Goal: Task Accomplishment & Management: Use online tool/utility

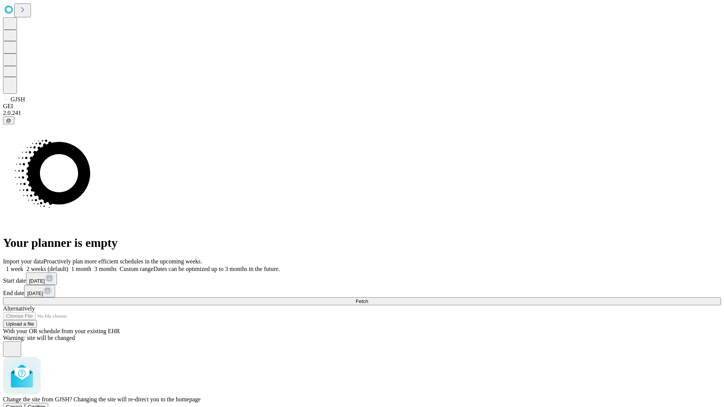
click at [46, 404] on span "Confirm" at bounding box center [37, 407] width 18 height 6
click at [91, 266] on label "1 month" at bounding box center [79, 269] width 23 height 6
click at [368, 299] on span "Fetch" at bounding box center [362, 302] width 12 height 6
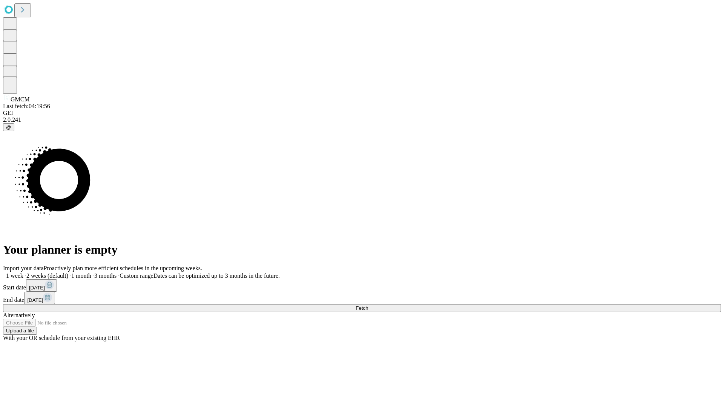
click at [91, 273] on label "1 month" at bounding box center [79, 276] width 23 height 6
click at [368, 305] on span "Fetch" at bounding box center [362, 308] width 12 height 6
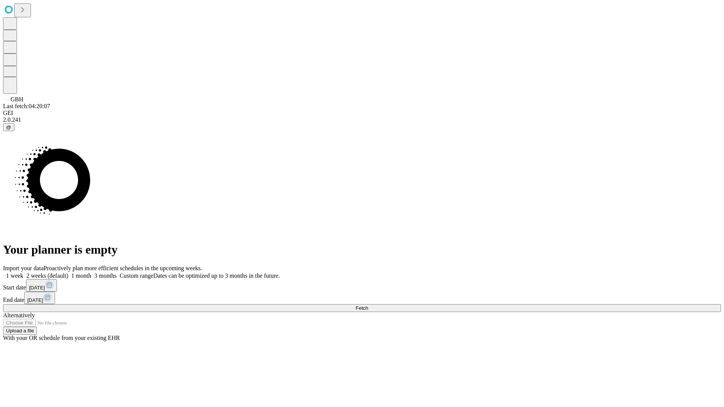
click at [368, 305] on span "Fetch" at bounding box center [362, 308] width 12 height 6
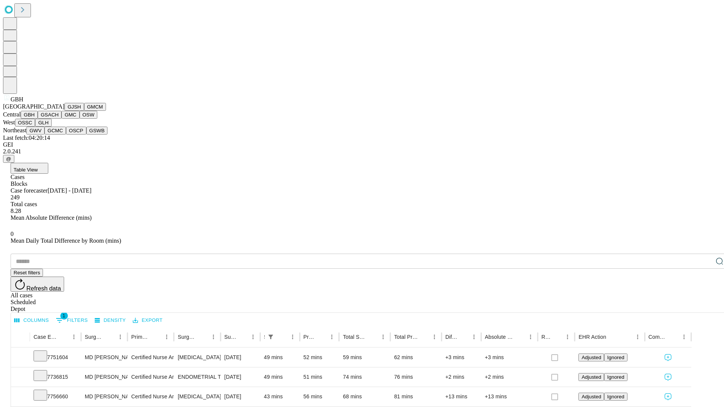
click at [58, 119] on button "GSACH" at bounding box center [50, 115] width 24 height 8
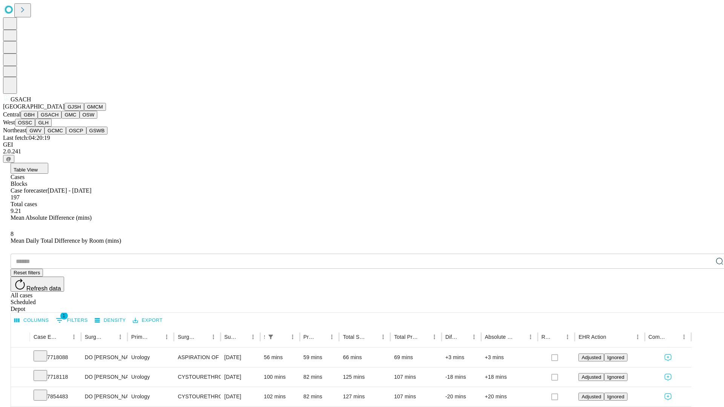
click at [61, 119] on button "GMC" at bounding box center [70, 115] width 18 height 8
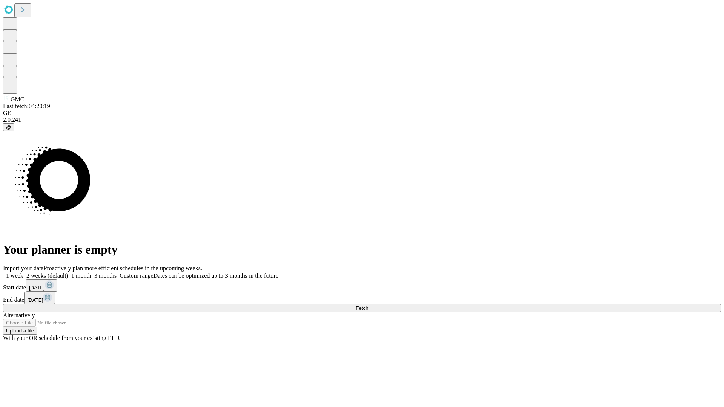
click at [91, 273] on label "1 month" at bounding box center [79, 276] width 23 height 6
click at [368, 305] on span "Fetch" at bounding box center [362, 308] width 12 height 6
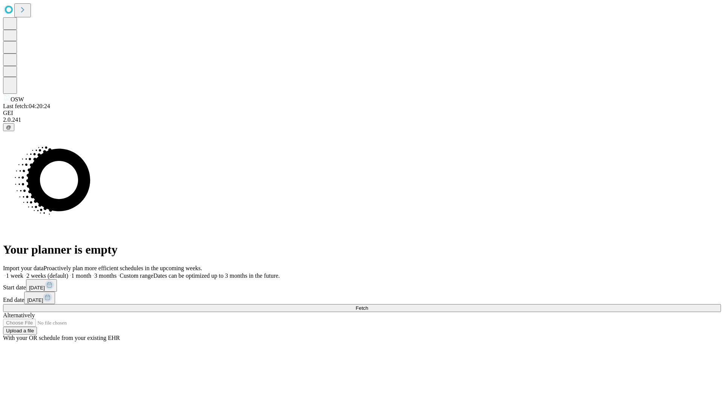
click at [368, 305] on span "Fetch" at bounding box center [362, 308] width 12 height 6
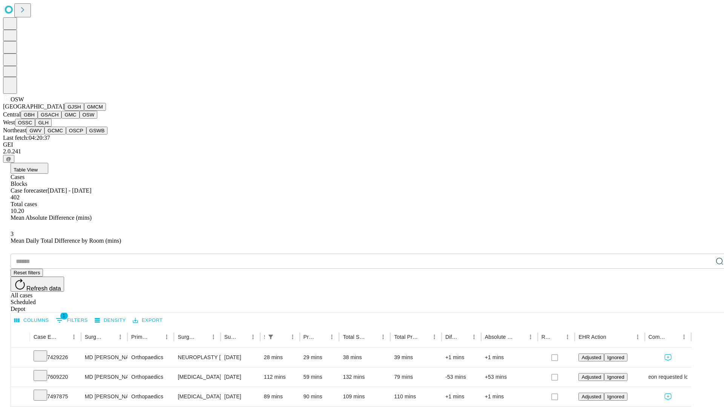
click at [35, 127] on button "OSSC" at bounding box center [25, 123] width 20 height 8
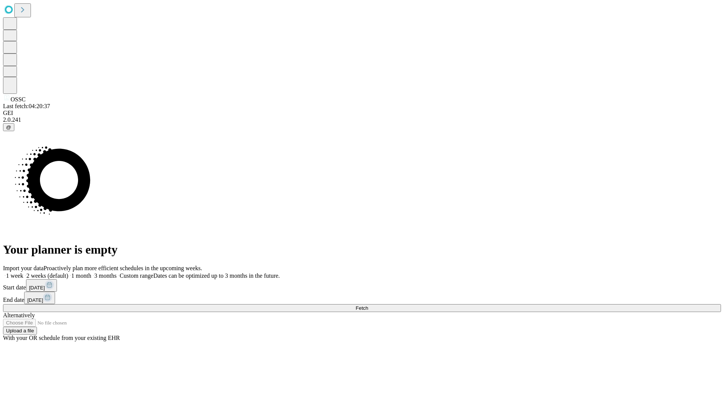
click at [91, 273] on label "1 month" at bounding box center [79, 276] width 23 height 6
click at [368, 305] on span "Fetch" at bounding box center [362, 308] width 12 height 6
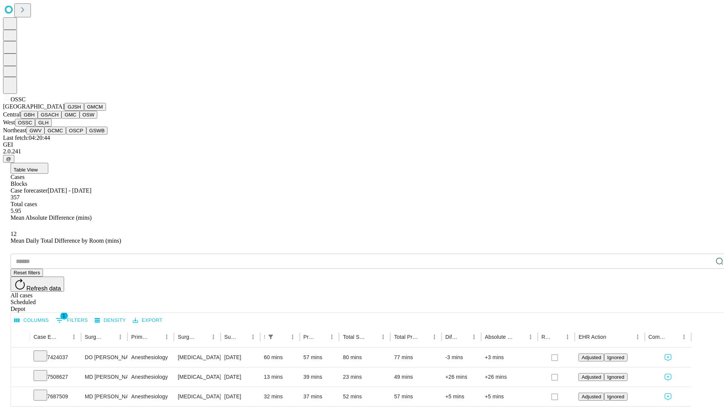
click at [51, 127] on button "GLH" at bounding box center [43, 123] width 16 height 8
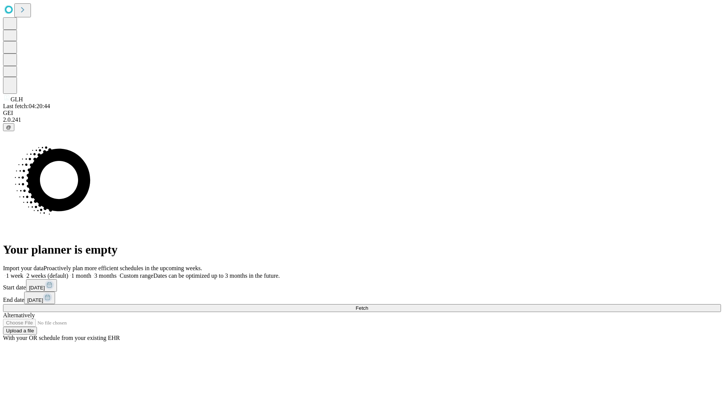
click at [91, 273] on label "1 month" at bounding box center [79, 276] width 23 height 6
click at [368, 305] on span "Fetch" at bounding box center [362, 308] width 12 height 6
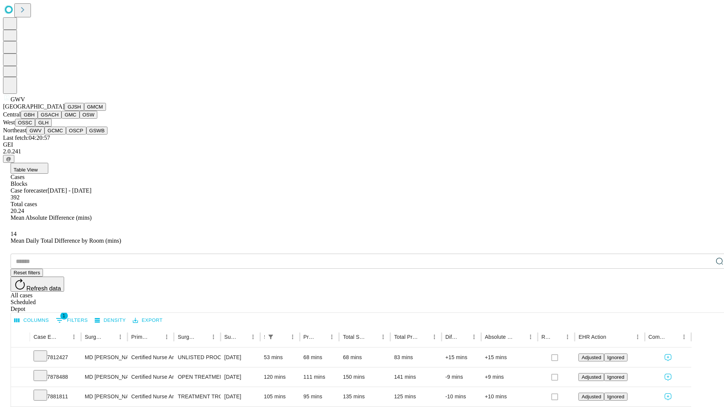
click at [58, 135] on button "GCMC" at bounding box center [54, 131] width 21 height 8
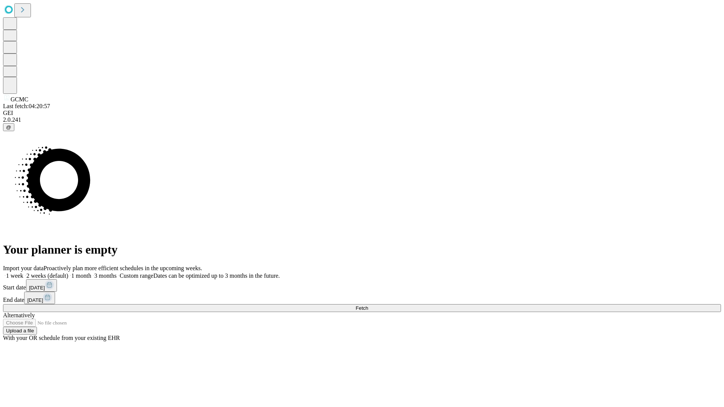
click at [91, 273] on label "1 month" at bounding box center [79, 276] width 23 height 6
click at [368, 305] on span "Fetch" at bounding box center [362, 308] width 12 height 6
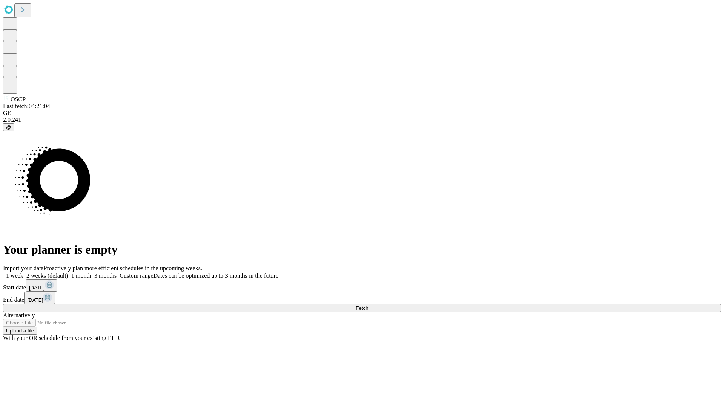
click at [91, 273] on label "1 month" at bounding box center [79, 276] width 23 height 6
click at [368, 305] on span "Fetch" at bounding box center [362, 308] width 12 height 6
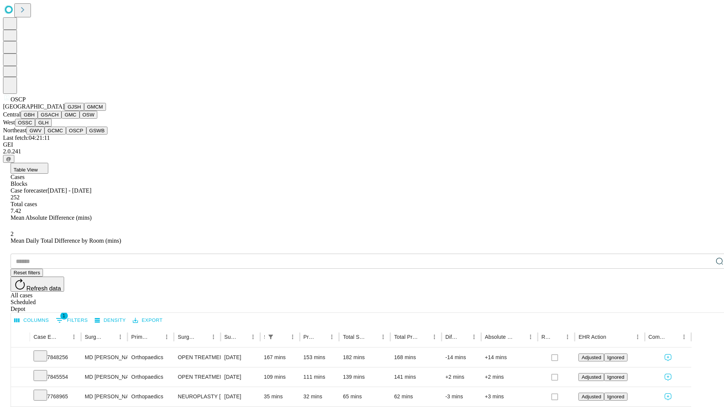
click at [86, 135] on button "GSWB" at bounding box center [96, 131] width 21 height 8
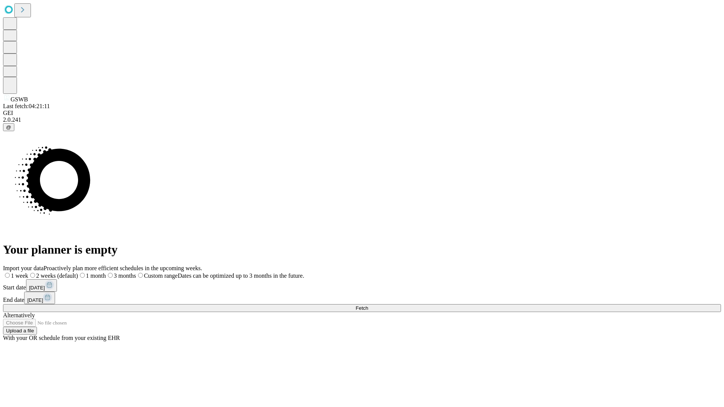
click at [106, 273] on label "1 month" at bounding box center [92, 276] width 28 height 6
click at [368, 305] on span "Fetch" at bounding box center [362, 308] width 12 height 6
